Goal: Find specific page/section: Find specific page/section

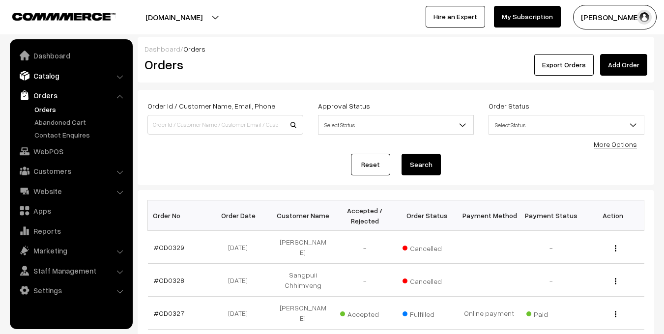
click at [55, 71] on link "Catalog" at bounding box center [70, 76] width 117 height 18
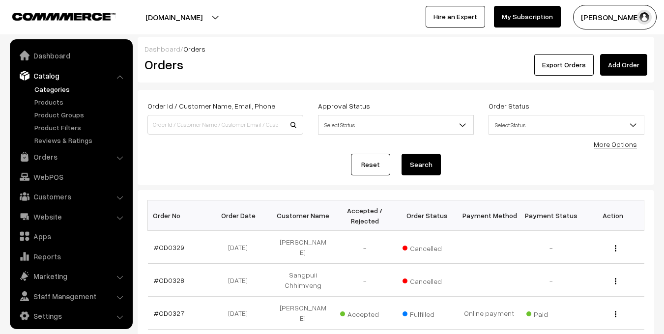
click at [57, 89] on link "Categories" at bounding box center [80, 89] width 97 height 10
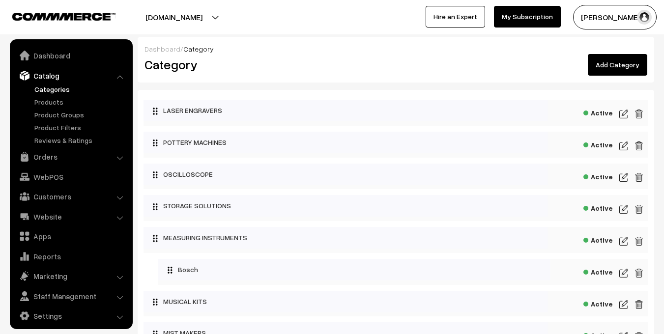
click at [52, 98] on link "Products" at bounding box center [80, 102] width 97 height 10
